Goal: Navigation & Orientation: Find specific page/section

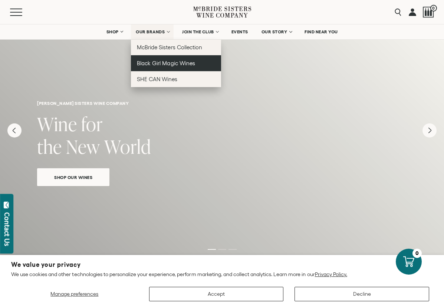
click at [162, 62] on span "Black Girl Magic Wines" at bounding box center [166, 63] width 58 height 6
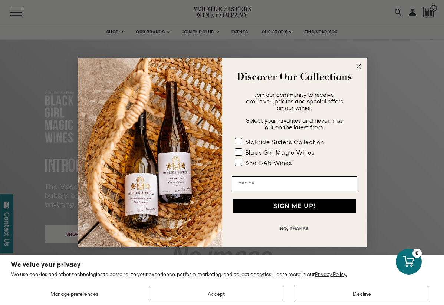
click at [361, 68] on circle "Close dialog" at bounding box center [358, 66] width 9 height 9
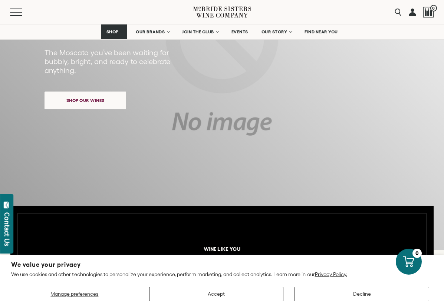
scroll to position [114, 0]
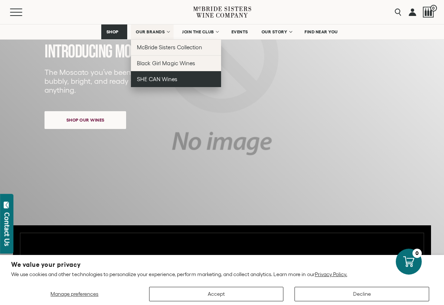
click at [157, 83] on link "SHE CAN Wines" at bounding box center [176, 79] width 90 height 16
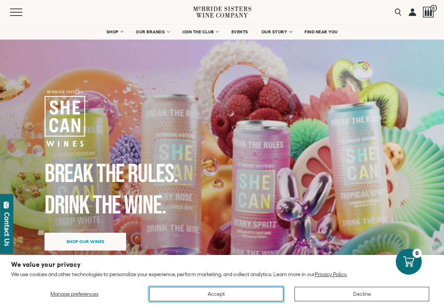
click at [231, 292] on button "Accept" at bounding box center [216, 294] width 135 height 14
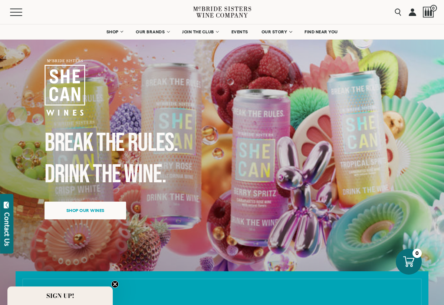
scroll to position [33, 0]
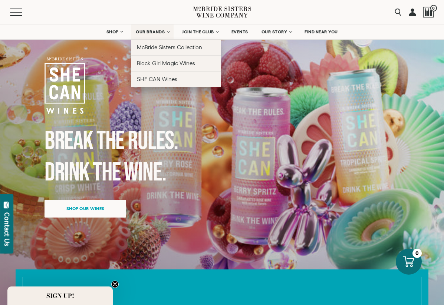
click at [156, 34] on span "OUR BRANDS" at bounding box center [150, 31] width 29 height 5
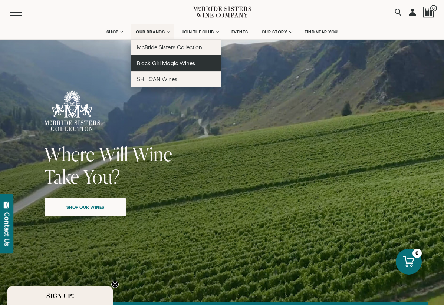
click at [174, 61] on span "Black Girl Magic Wines" at bounding box center [166, 63] width 58 height 6
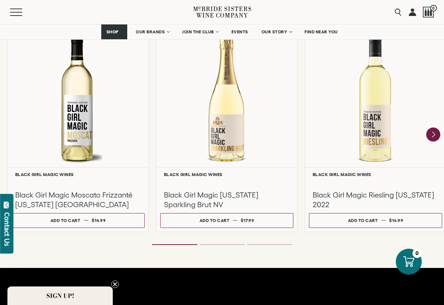
scroll to position [669, 0]
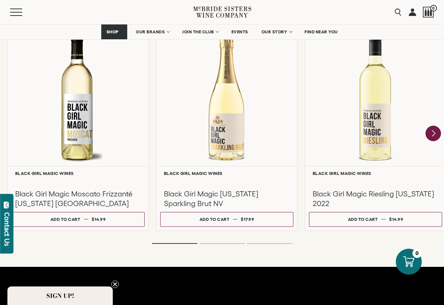
click at [433, 135] on icon "Next" at bounding box center [433, 134] width 3 height 6
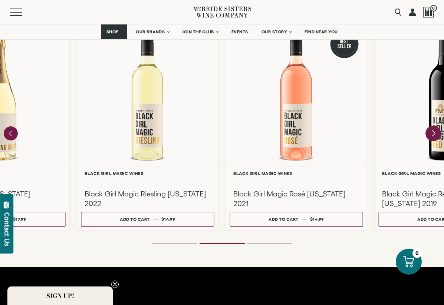
click at [433, 135] on icon "Next" at bounding box center [433, 134] width 3 height 6
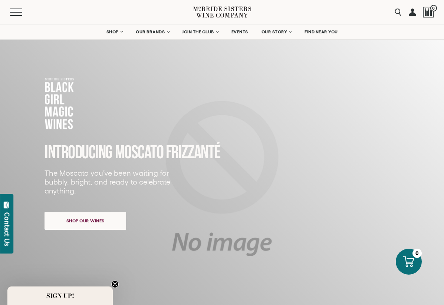
scroll to position [0, 0]
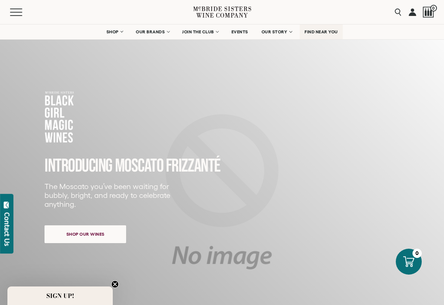
click at [312, 29] on link "FIND NEAR YOU" at bounding box center [321, 31] width 43 height 15
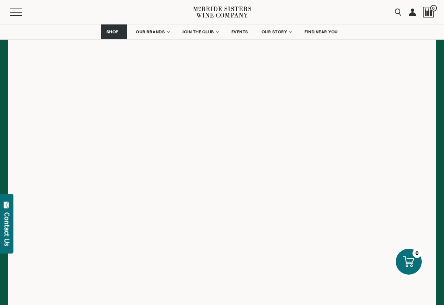
scroll to position [143, 0]
